Goal: Find specific page/section: Find specific page/section

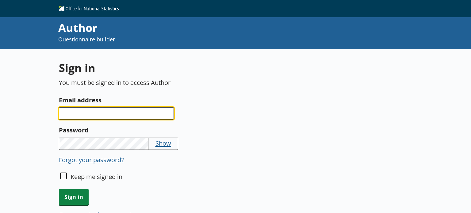
click at [115, 112] on input "Email address" at bounding box center [116, 113] width 115 height 12
type input "[PERSON_NAME][EMAIL_ADDRESS][PERSON_NAME][DOMAIN_NAME]"
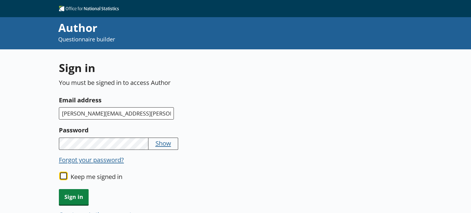
click at [63, 179] on input "Keep me signed in" at bounding box center [63, 176] width 7 height 7
checkbox input "true"
click at [72, 193] on span "Sign in" at bounding box center [74, 197] width 30 height 16
click at [76, 199] on span "Sign in" at bounding box center [74, 197] width 30 height 16
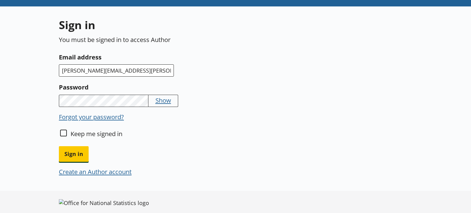
scroll to position [49, 0]
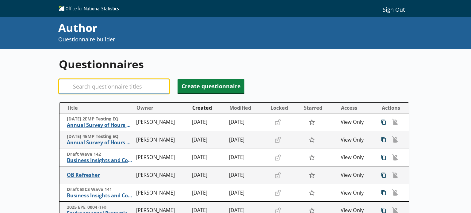
click at [116, 87] on input "Search" at bounding box center [114, 86] width 110 height 15
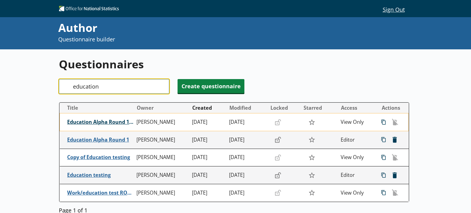
type input "education"
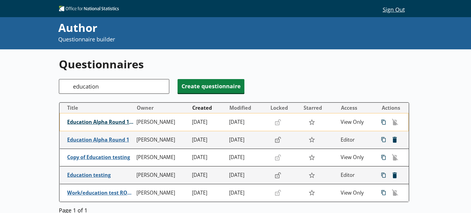
click at [108, 121] on span "Education Alpha Round 1 (Copy)" at bounding box center [100, 122] width 66 height 6
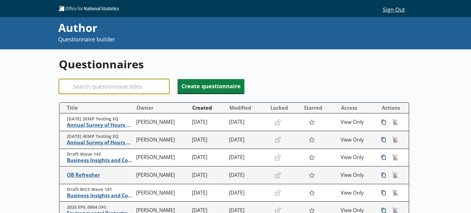
click at [125, 85] on input "Search" at bounding box center [114, 86] width 110 height 15
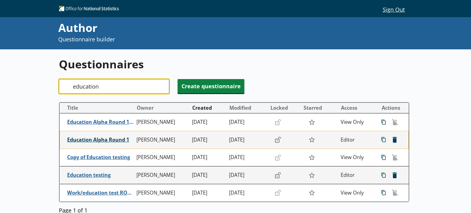
type input "education"
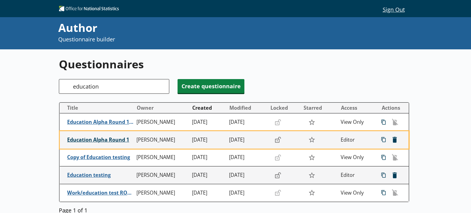
click at [103, 140] on span "Education Alpha Round 1" at bounding box center [100, 140] width 66 height 6
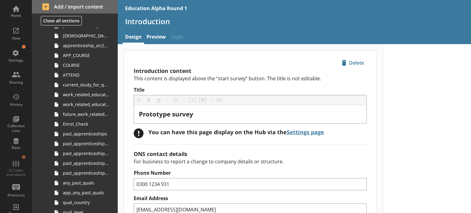
scroll to position [122, 0]
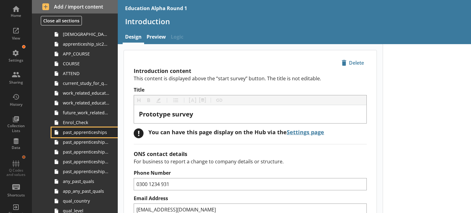
click at [81, 136] on link "past_apprenticeships" at bounding box center [84, 132] width 66 height 10
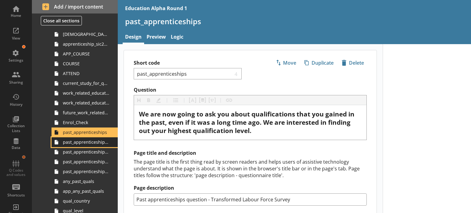
click at [82, 144] on span "past_apprenticeship_start" at bounding box center [86, 142] width 46 height 6
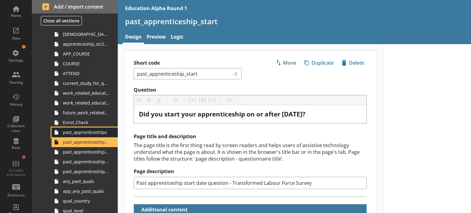
click at [81, 132] on span "past_apprenticeships" at bounding box center [86, 132] width 46 height 6
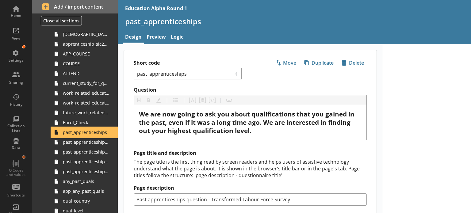
type textarea "x"
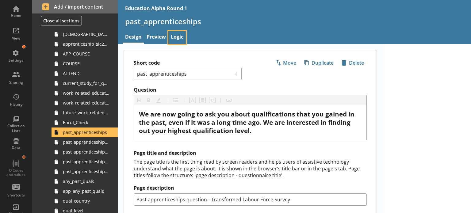
click at [174, 42] on link "Logic" at bounding box center [176, 37] width 17 height 13
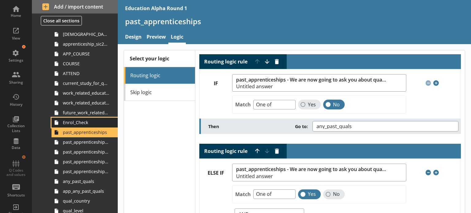
click at [74, 122] on span "Enrol_Check" at bounding box center [86, 123] width 46 height 6
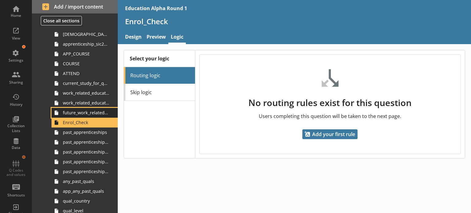
click at [78, 113] on span "future_work_related_education_3m" at bounding box center [86, 113] width 46 height 6
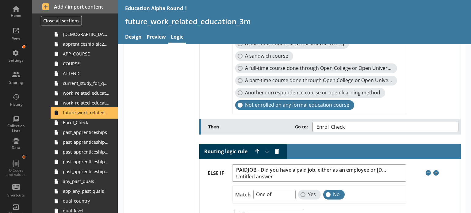
scroll to position [104, 0]
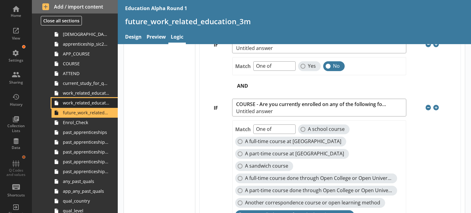
click at [66, 106] on link "work_related_education_3m" at bounding box center [84, 103] width 66 height 10
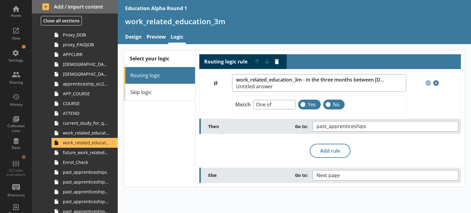
scroll to position [81, 0]
